Goal: Information Seeking & Learning: Learn about a topic

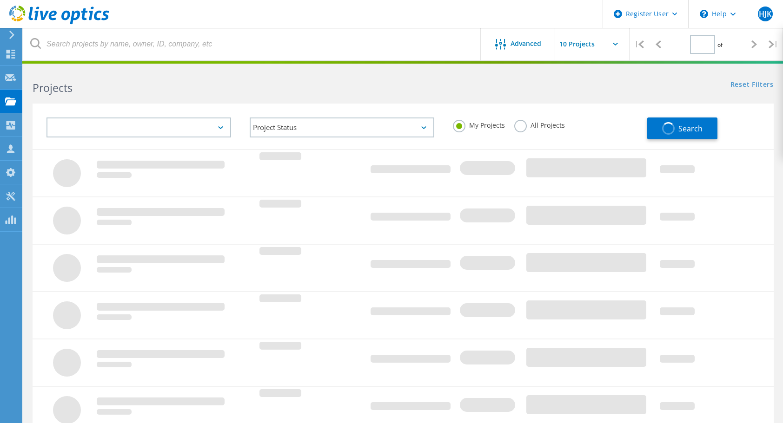
type input "1"
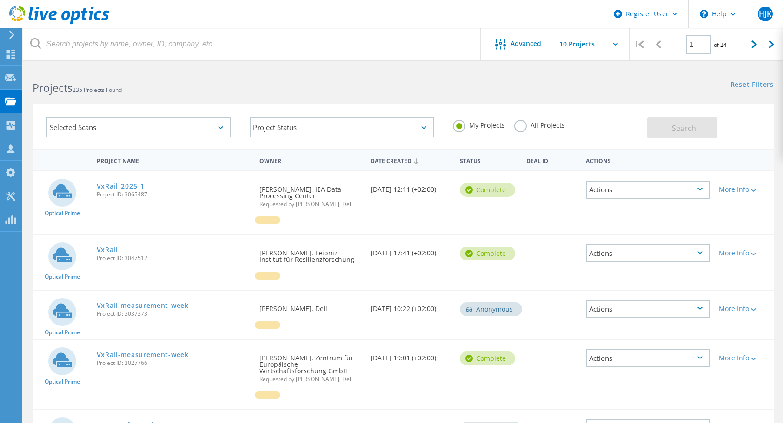
click at [102, 250] on link "VxRail" at bounding box center [107, 250] width 21 height 7
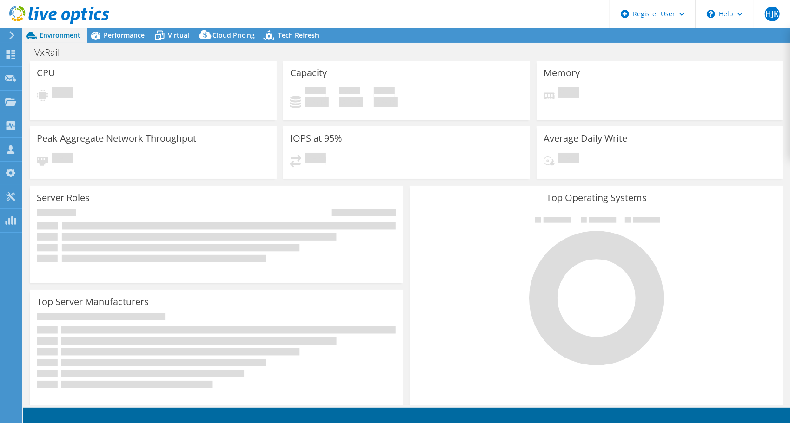
select select "EUFrankfurt"
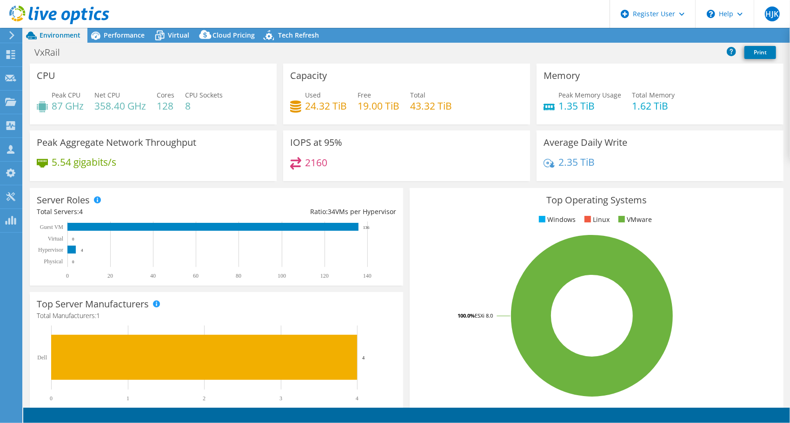
select select "EUR"
click at [108, 33] on span "Performance" at bounding box center [124, 35] width 41 height 9
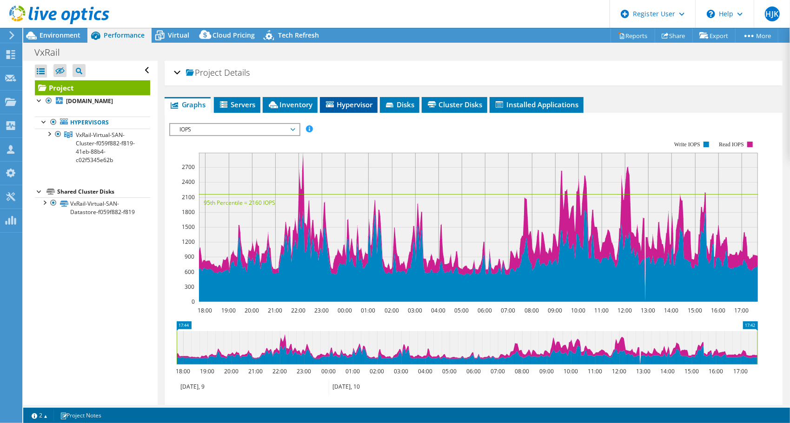
click at [352, 104] on span "Hypervisor" at bounding box center [348, 104] width 48 height 9
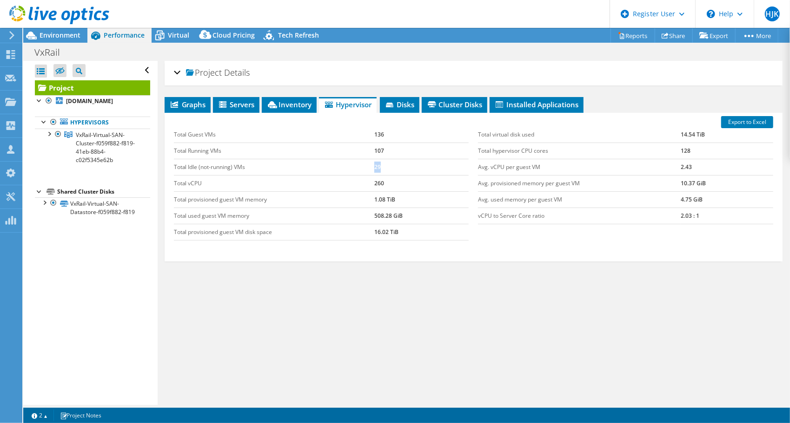
drag, startPoint x: 367, startPoint y: 167, endPoint x: 383, endPoint y: 166, distance: 16.3
click at [383, 166] on tr "Total Idle (not-running) VMs 29" at bounding box center [321, 167] width 295 height 16
